Goal: Task Accomplishment & Management: Use online tool/utility

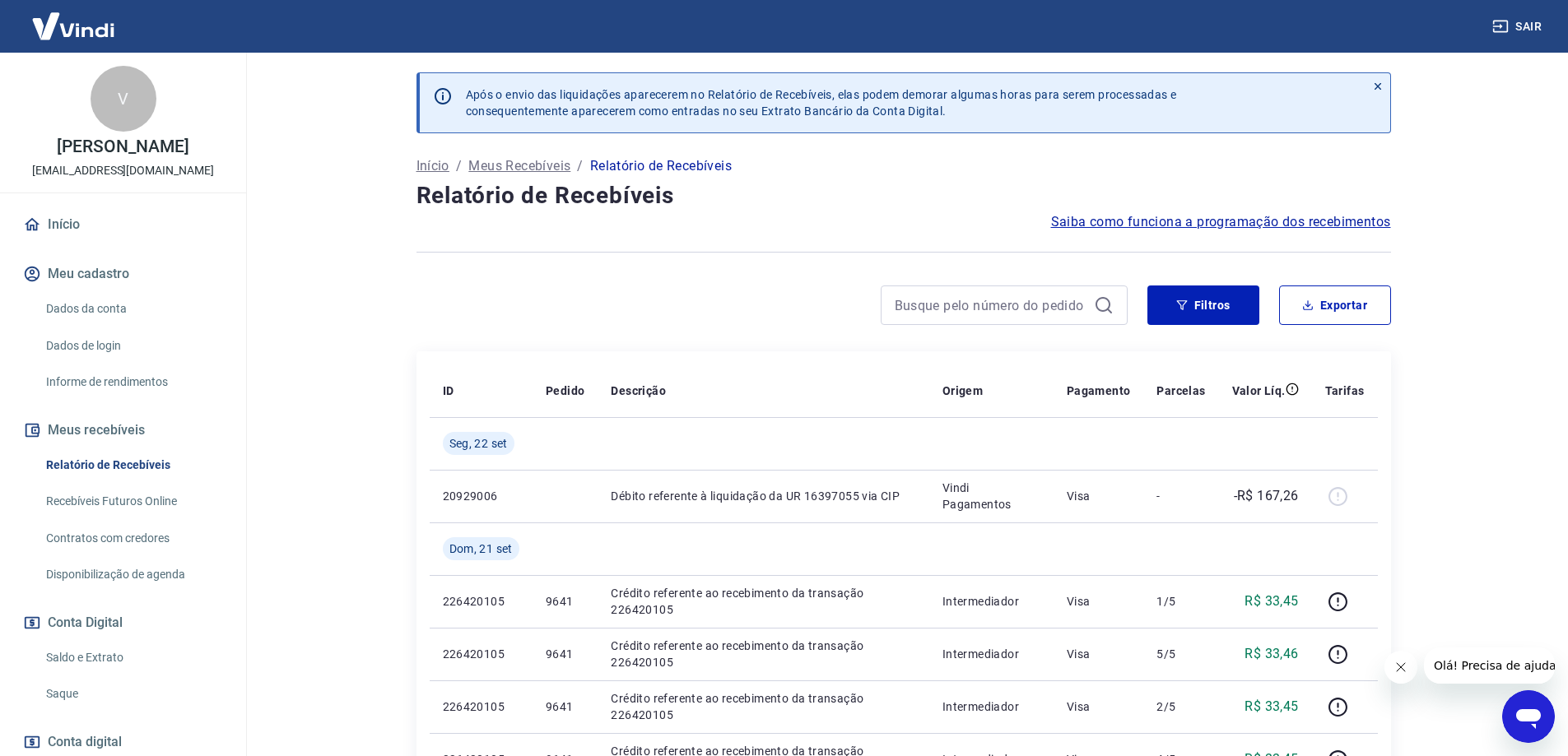
click at [119, 669] on link "Saldo e Extrato" at bounding box center [133, 658] width 187 height 34
click at [80, 675] on link "Saldo e Extrato" at bounding box center [133, 658] width 187 height 34
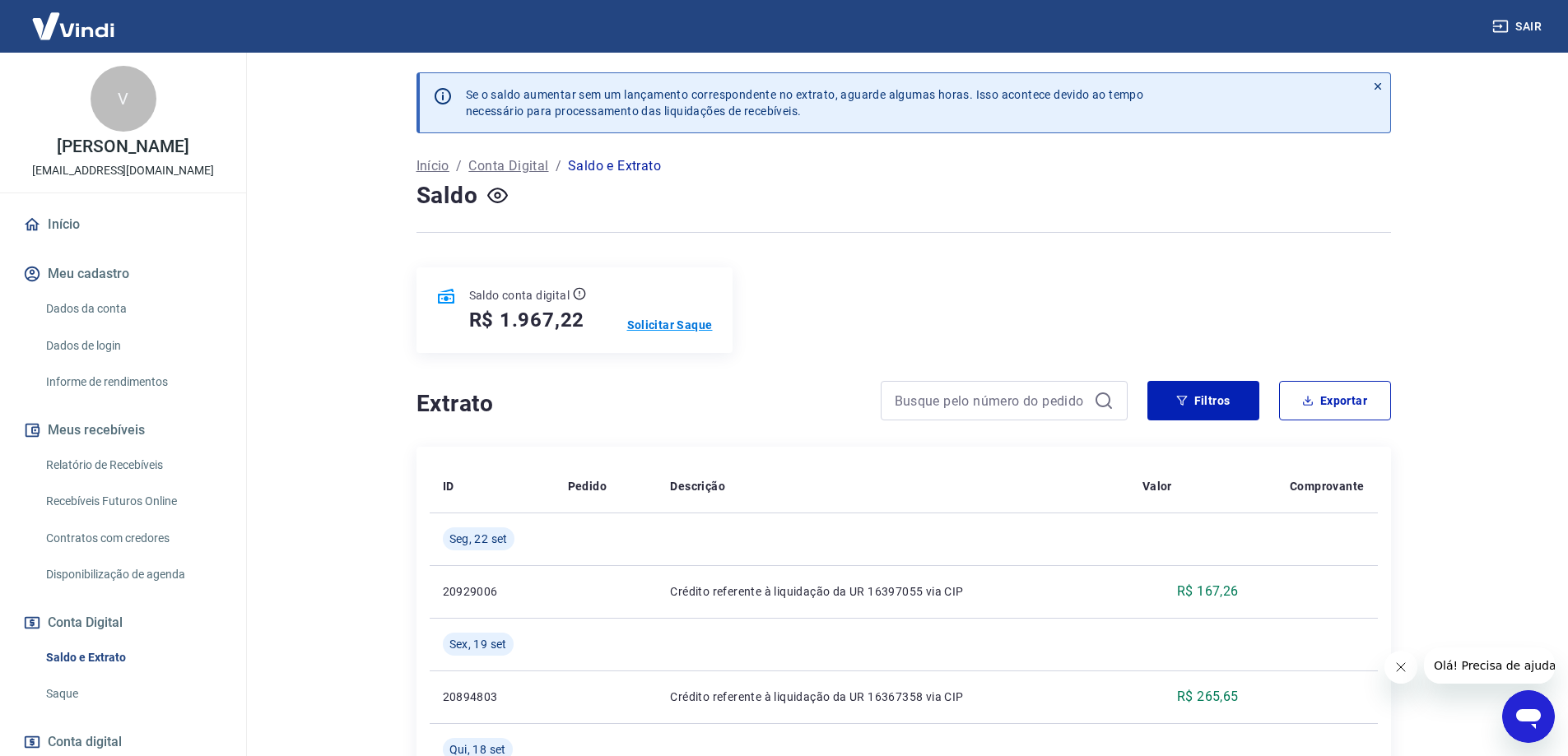
click at [676, 326] on p "Solicitar Saque" at bounding box center [670, 325] width 86 height 17
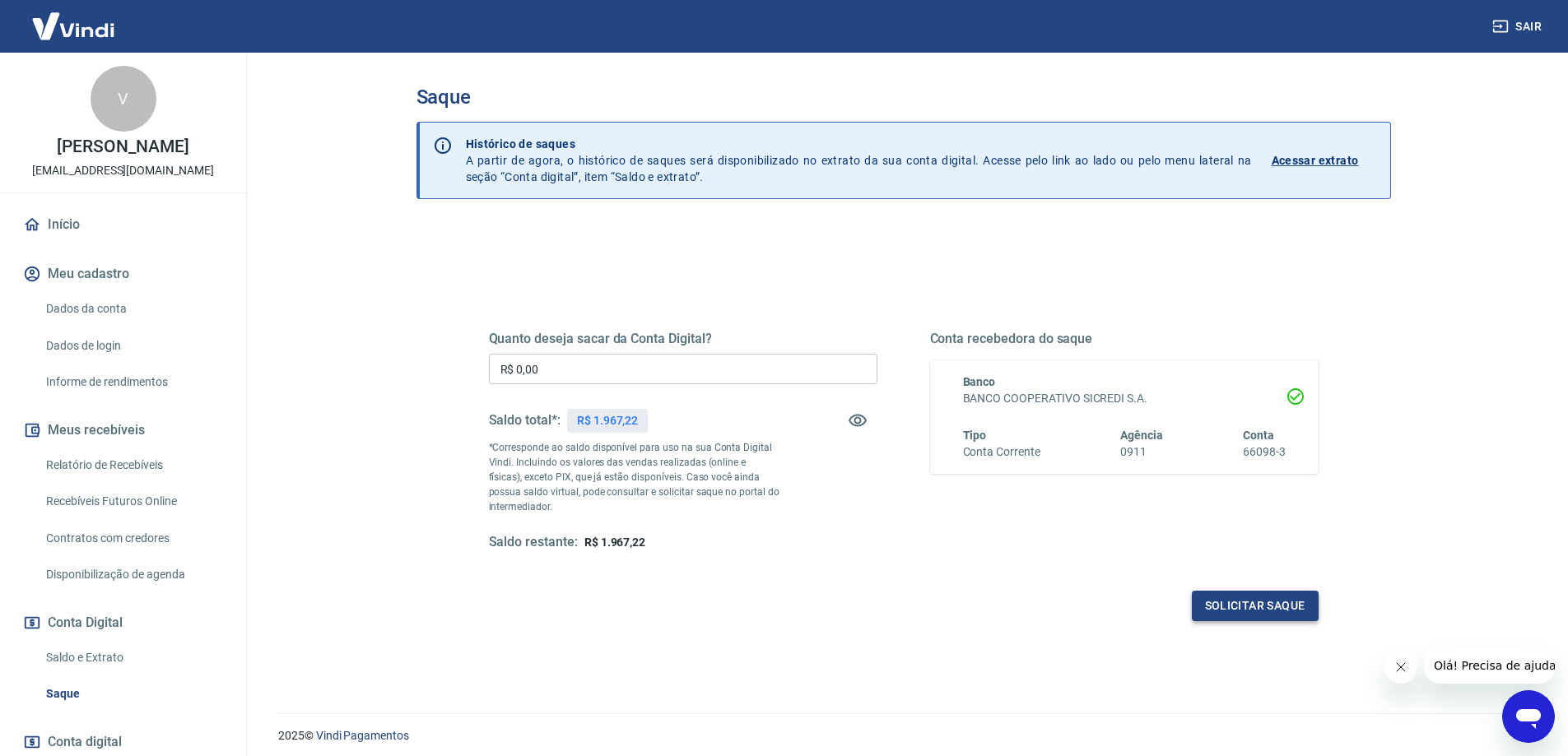
click at [1246, 604] on button "Solicitar saque" at bounding box center [1255, 606] width 127 height 30
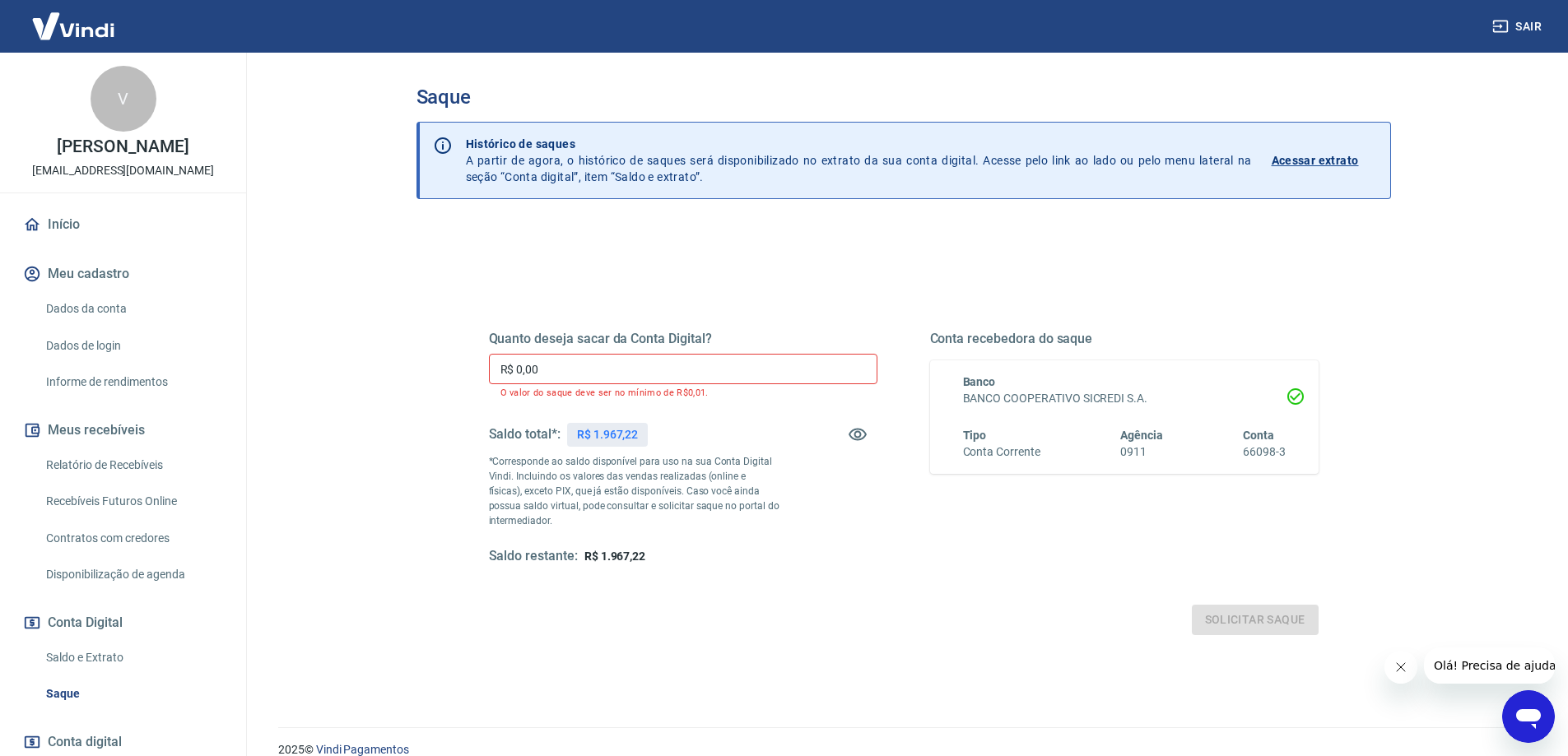
click at [633, 370] on input "R$ 0,00" at bounding box center [683, 369] width 388 height 30
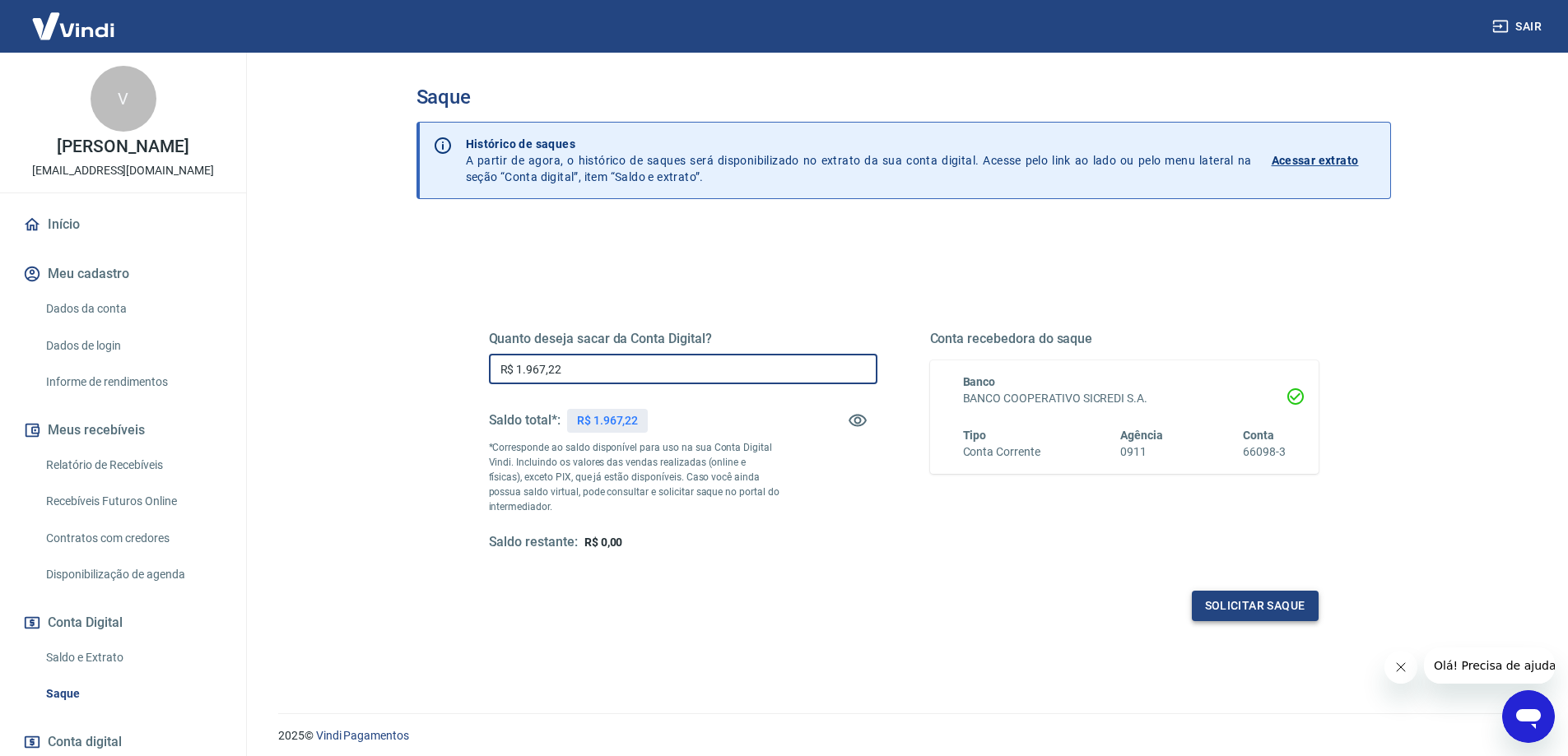
type input "R$ 1.967,22"
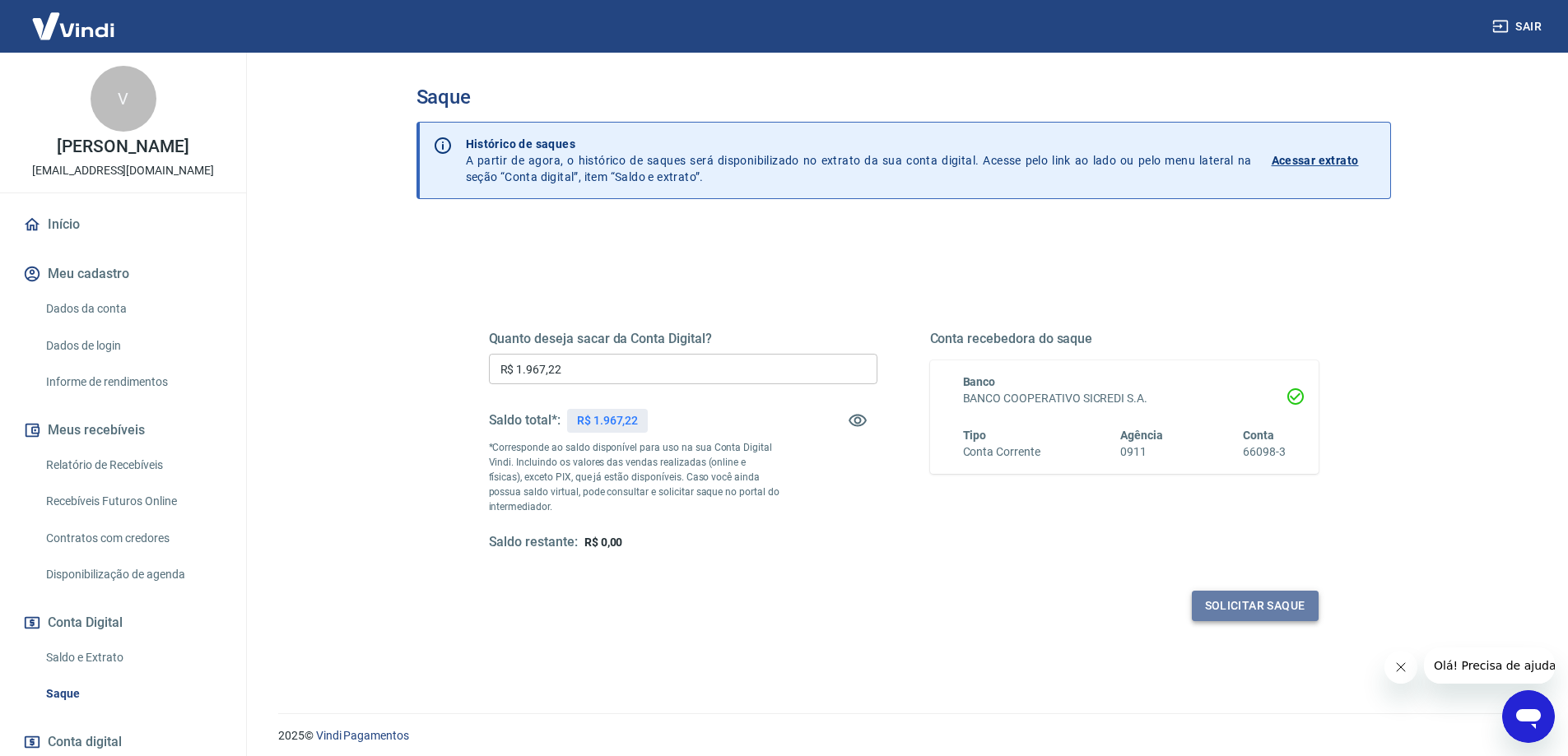
click at [1245, 600] on button "Solicitar saque" at bounding box center [1255, 606] width 127 height 30
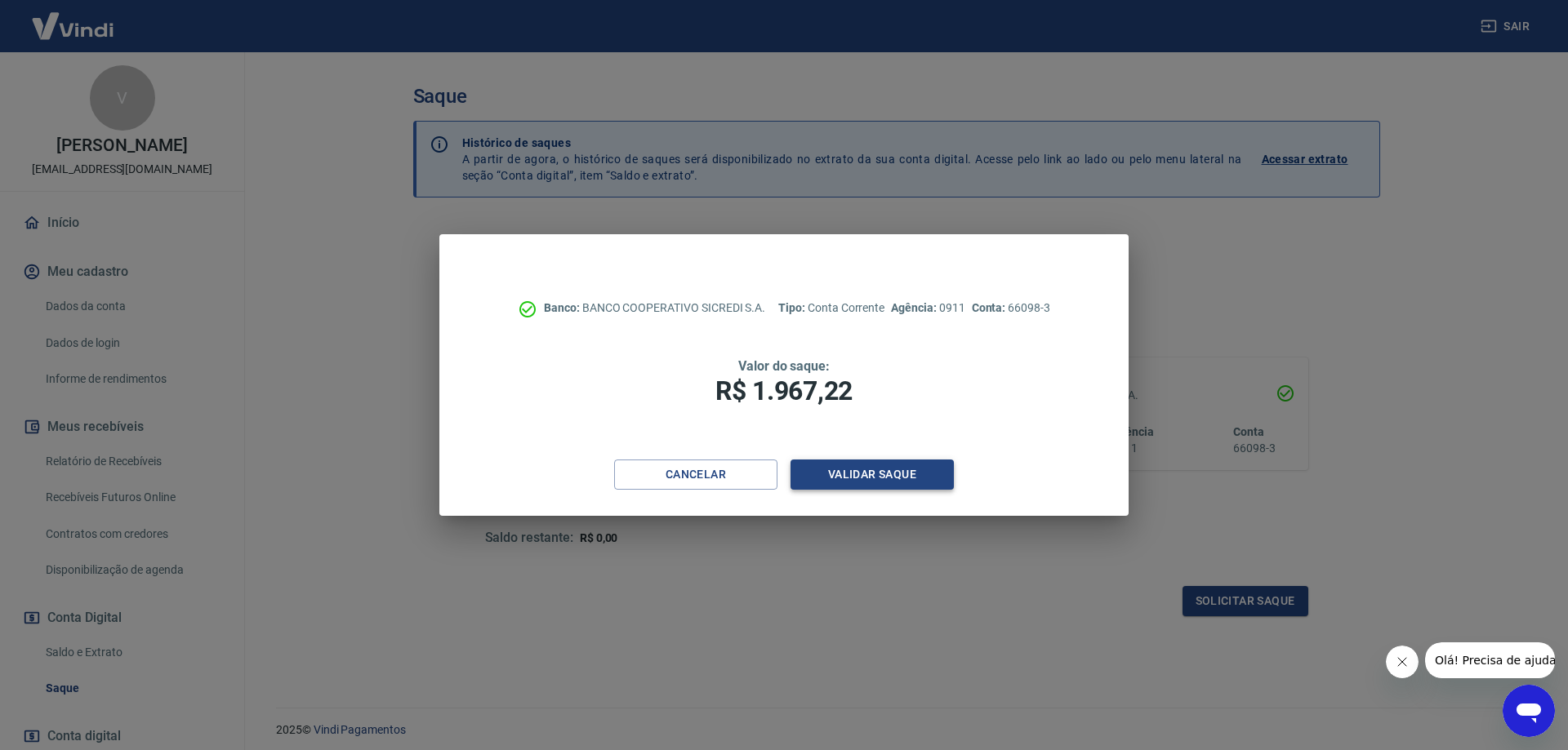
click at [892, 479] on button "Validar saque" at bounding box center [872, 475] width 163 height 30
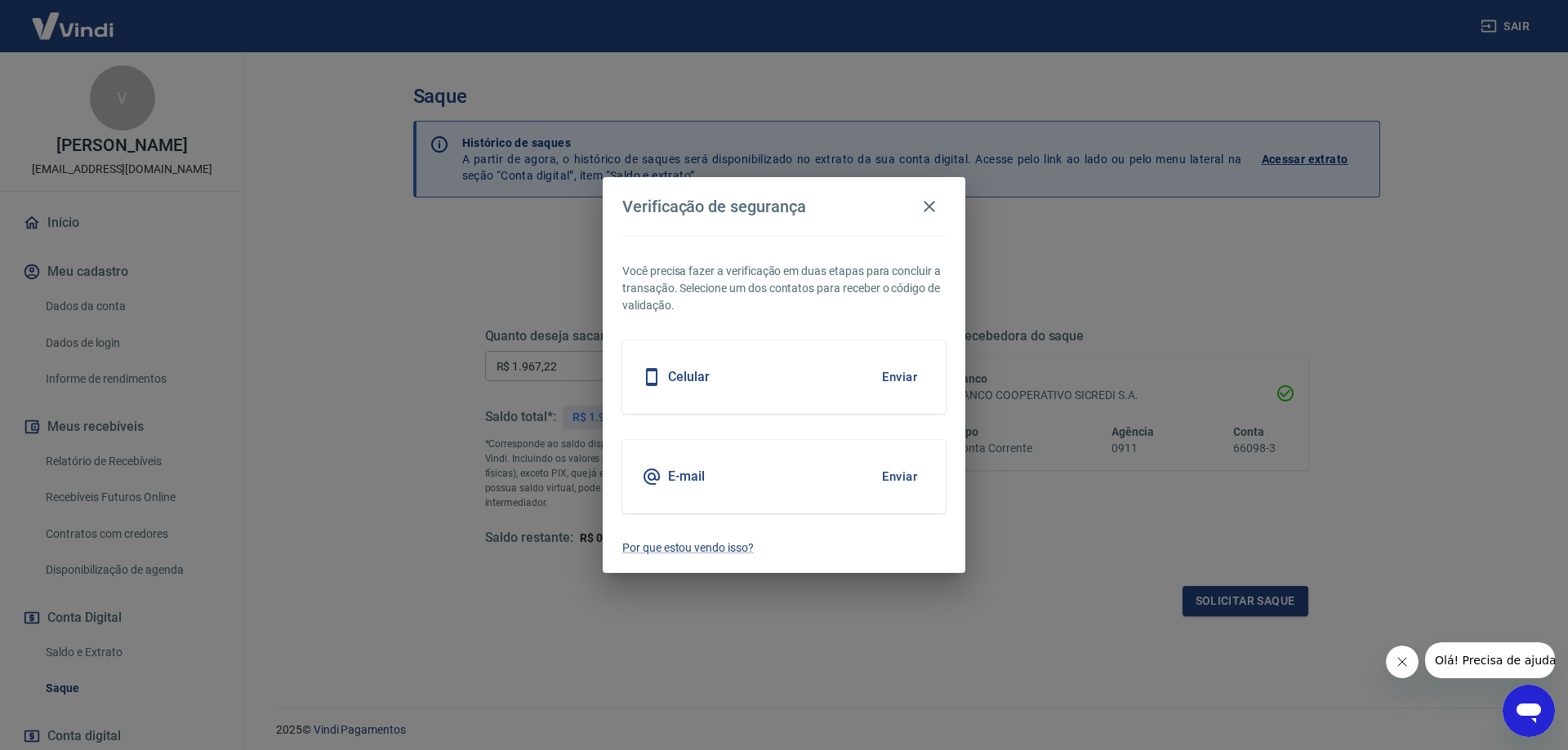
click at [885, 379] on button "Enviar" at bounding box center [900, 377] width 53 height 35
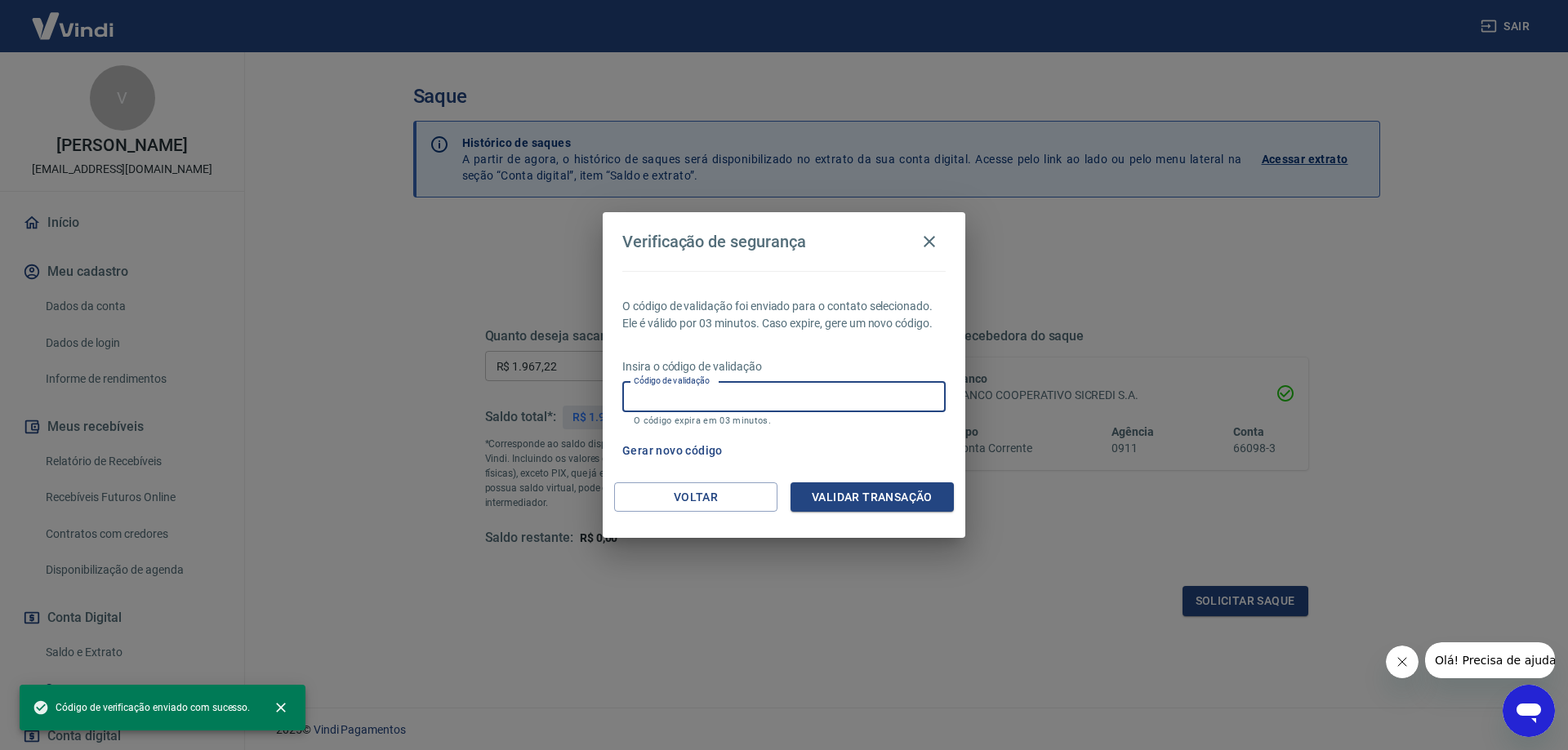
click at [845, 402] on input "Código de validação" at bounding box center [784, 397] width 324 height 30
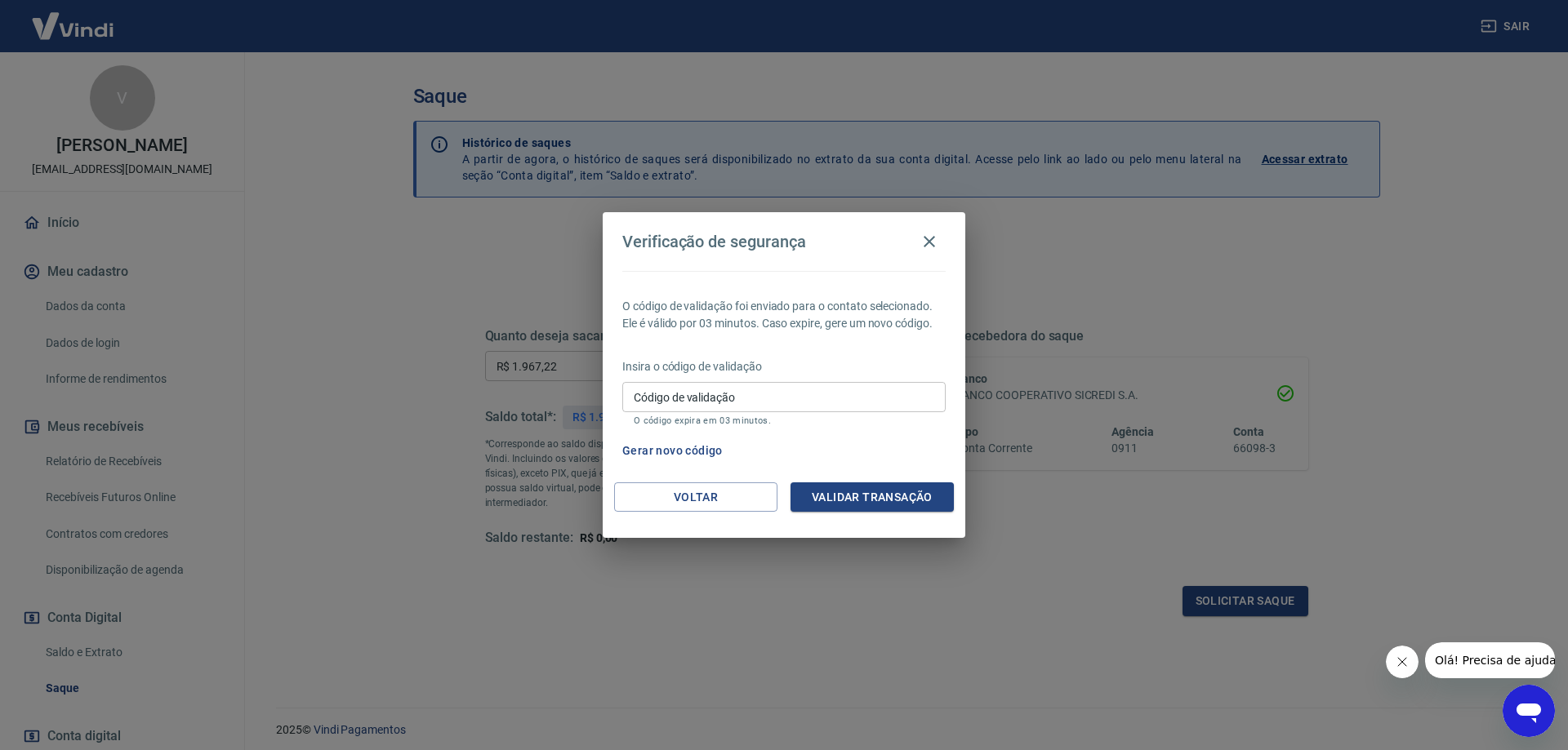
drag, startPoint x: 856, startPoint y: 378, endPoint x: 838, endPoint y: 388, distance: 20.6
click at [856, 378] on div "Insira o código de validação Código de validação Código de validação O código e…" at bounding box center [784, 394] width 324 height 71
click at [836, 389] on input "Código de validação" at bounding box center [784, 397] width 324 height 30
type input "339886"
click at [846, 499] on button "Validar transação" at bounding box center [872, 497] width 163 height 30
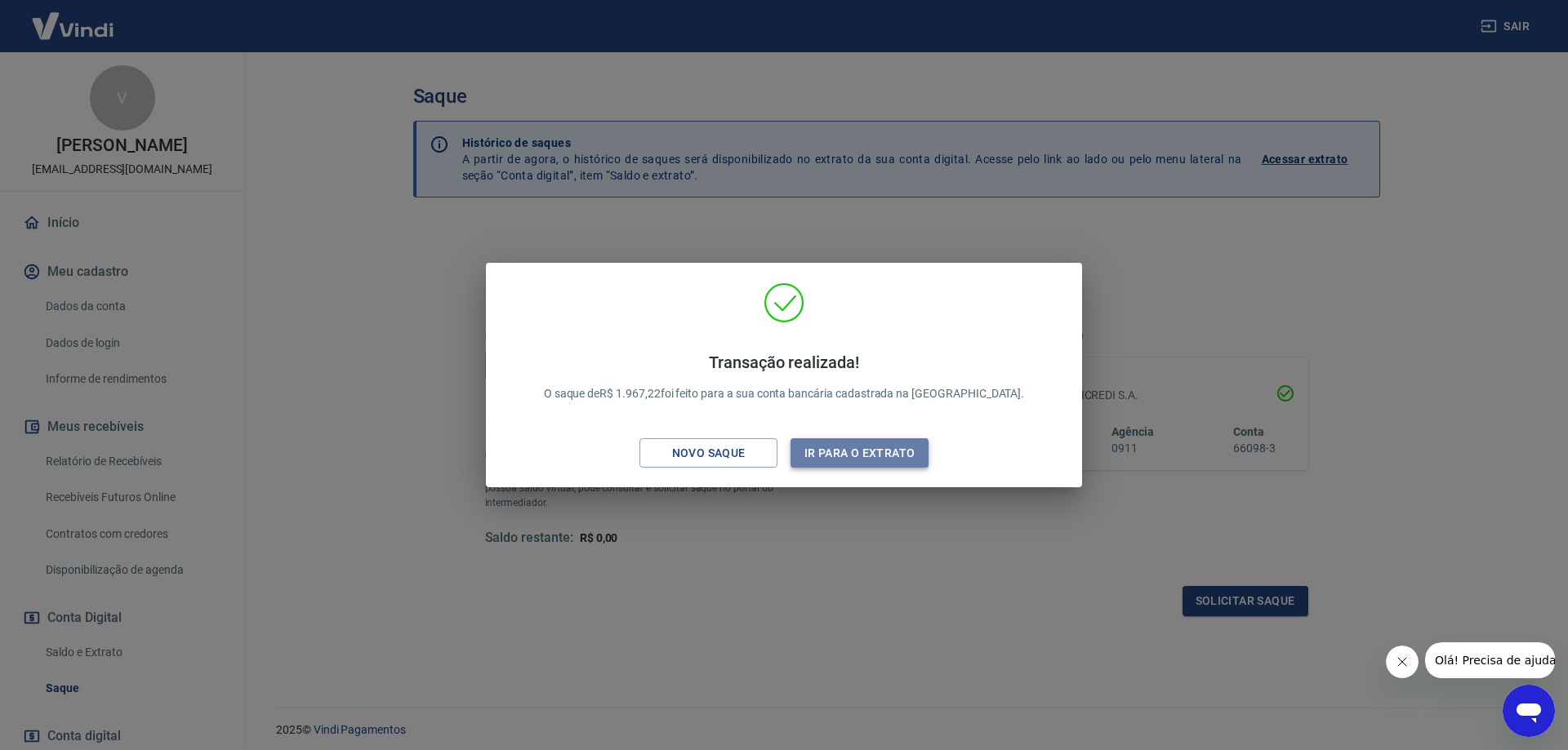
click at [845, 457] on button "Ir para o extrato" at bounding box center [860, 453] width 138 height 30
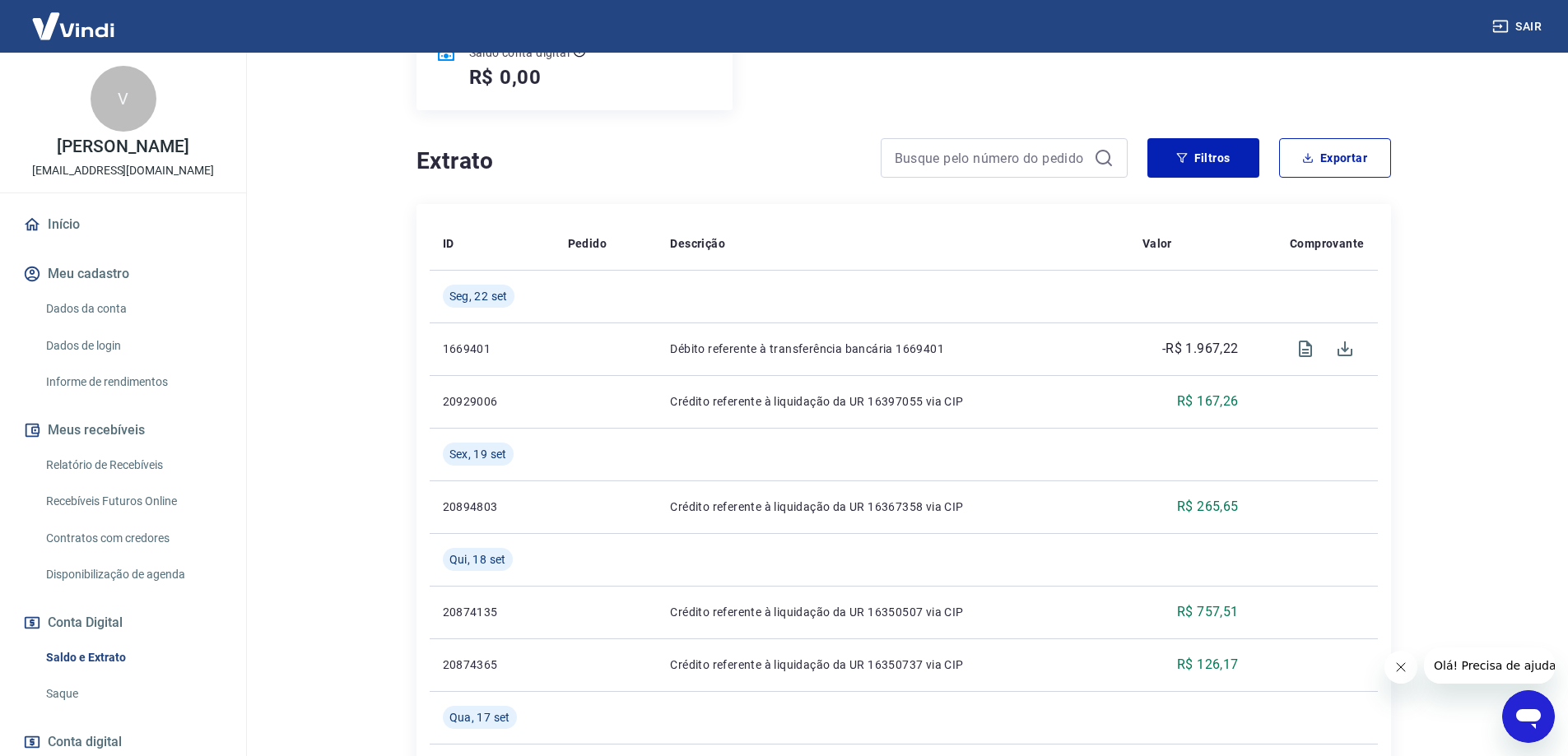
scroll to position [247, 0]
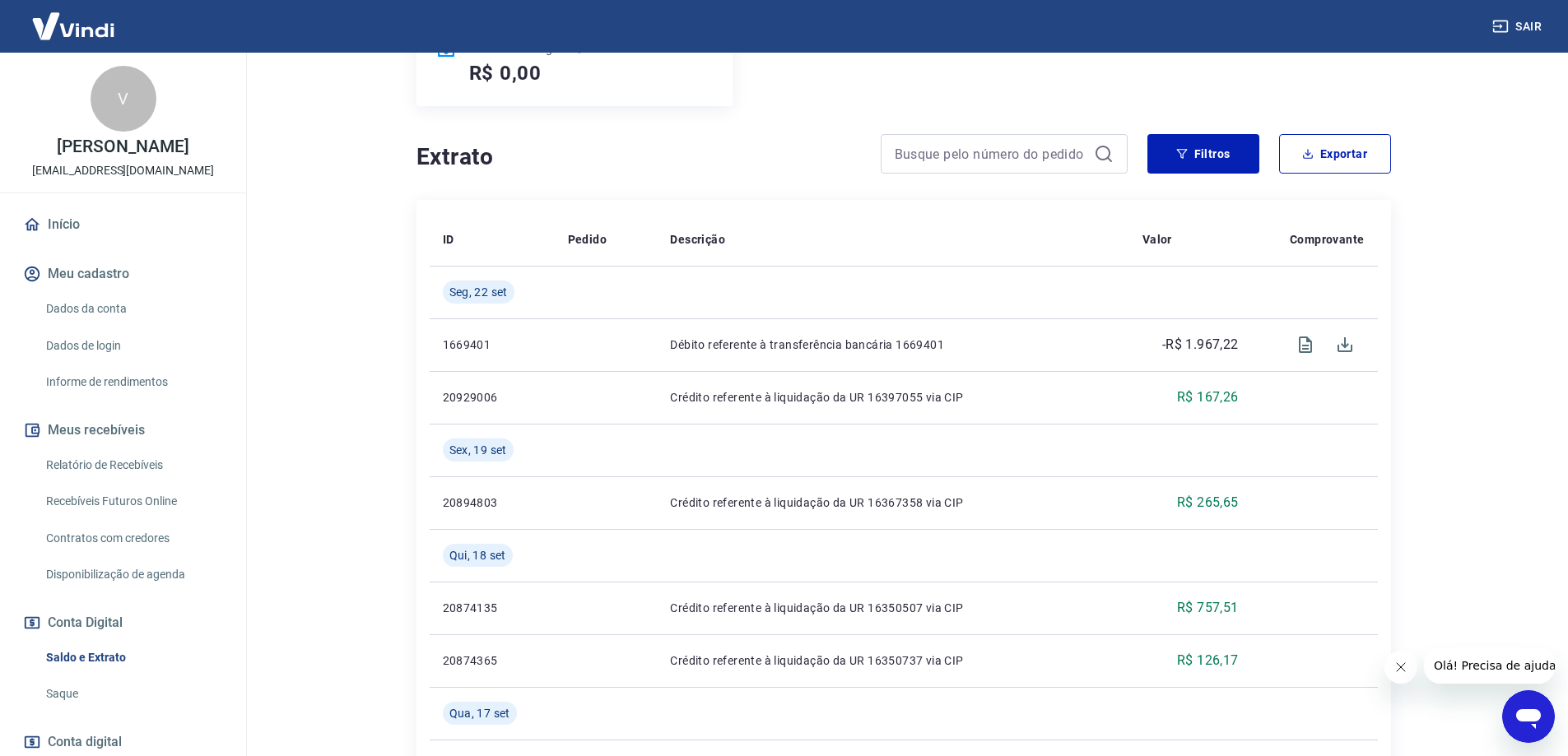
click at [368, 510] on html "Sair V Vitor Augusto Mesnerovicz Barbosa marketing@imperialcutelaria.com.br Iní…" at bounding box center [784, 131] width 1568 height 756
